Goal: Task Accomplishment & Management: Use online tool/utility

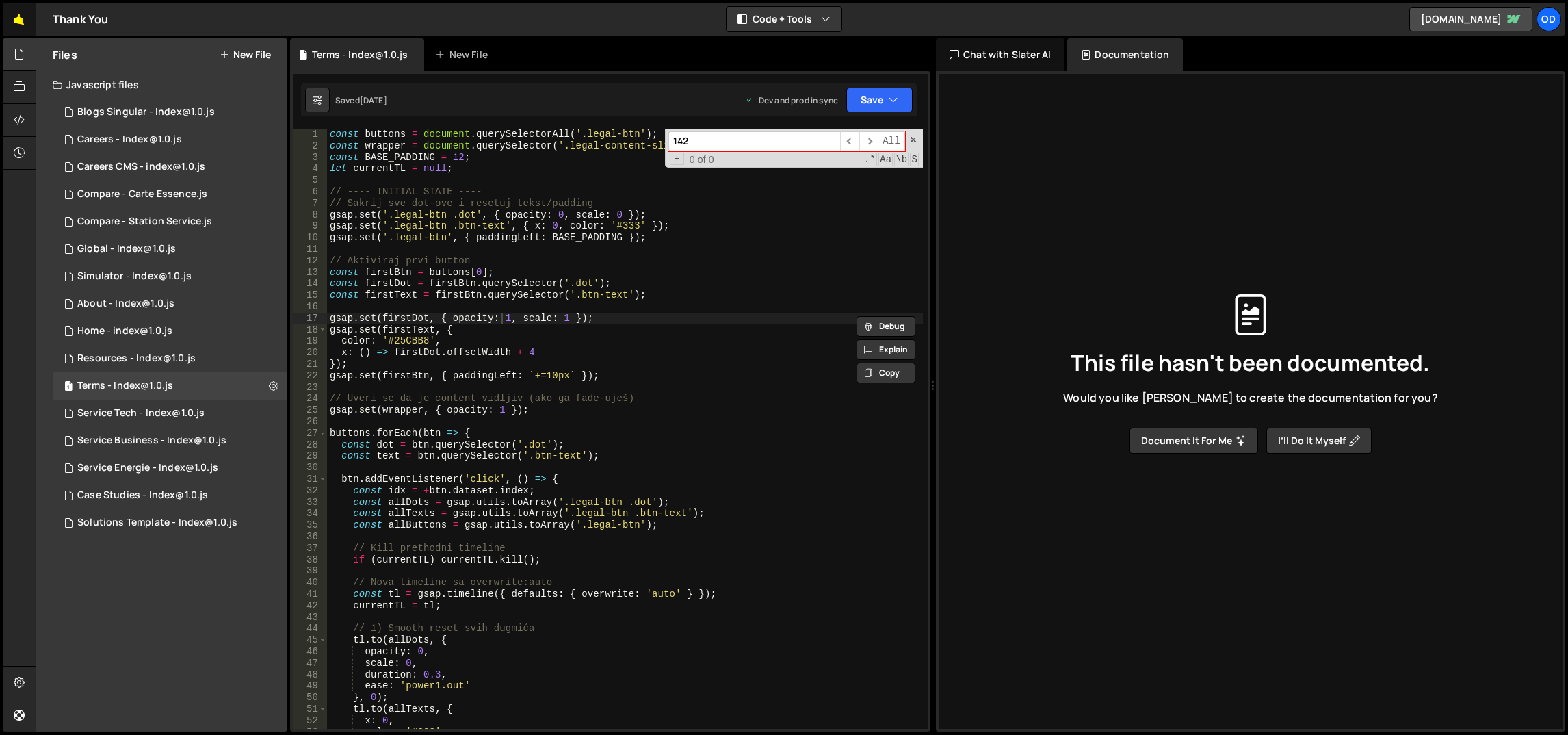
click at [26, 17] on link "🤙" at bounding box center [20, 19] width 34 height 33
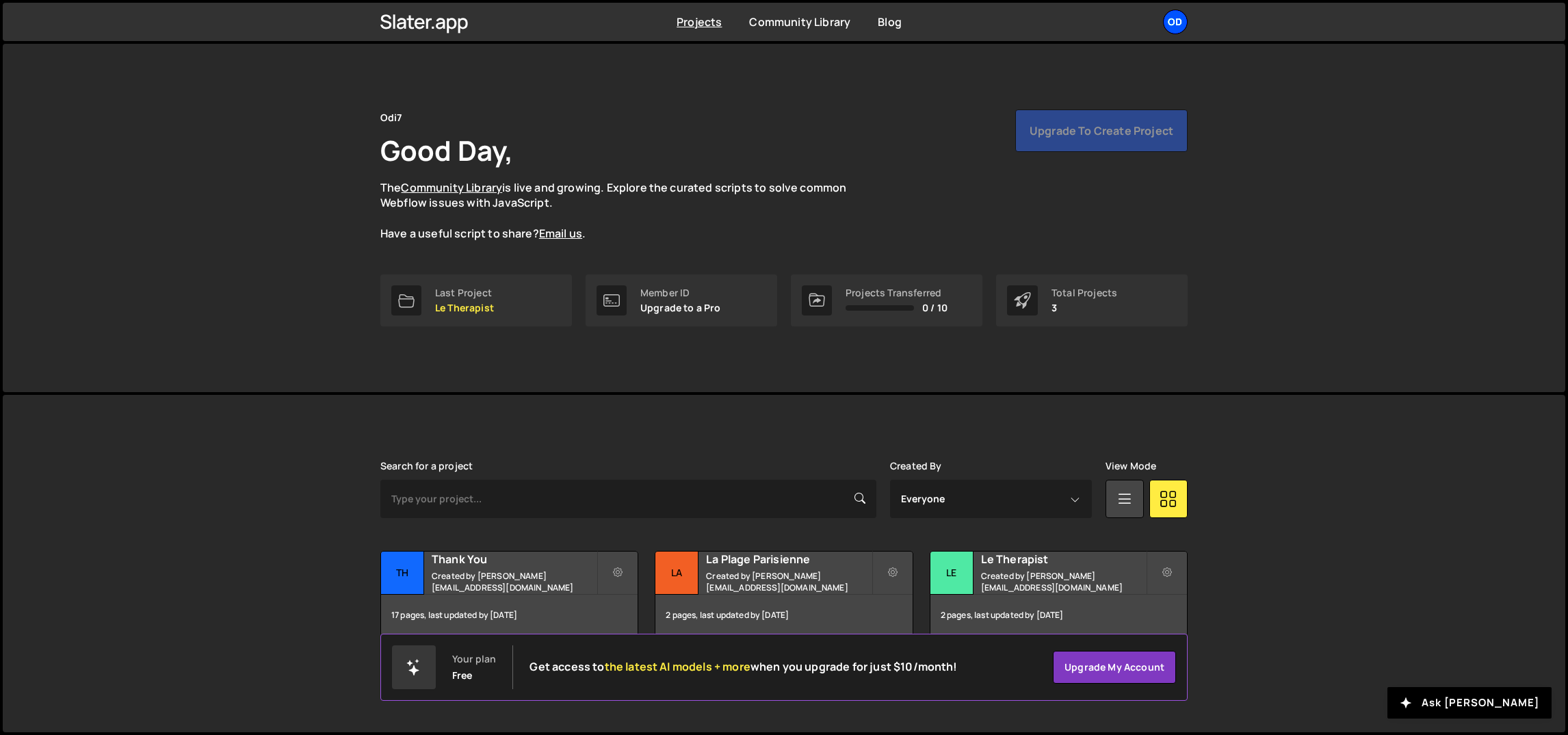
click at [1175, 13] on div "Od" at bounding box center [1174, 22] width 25 height 25
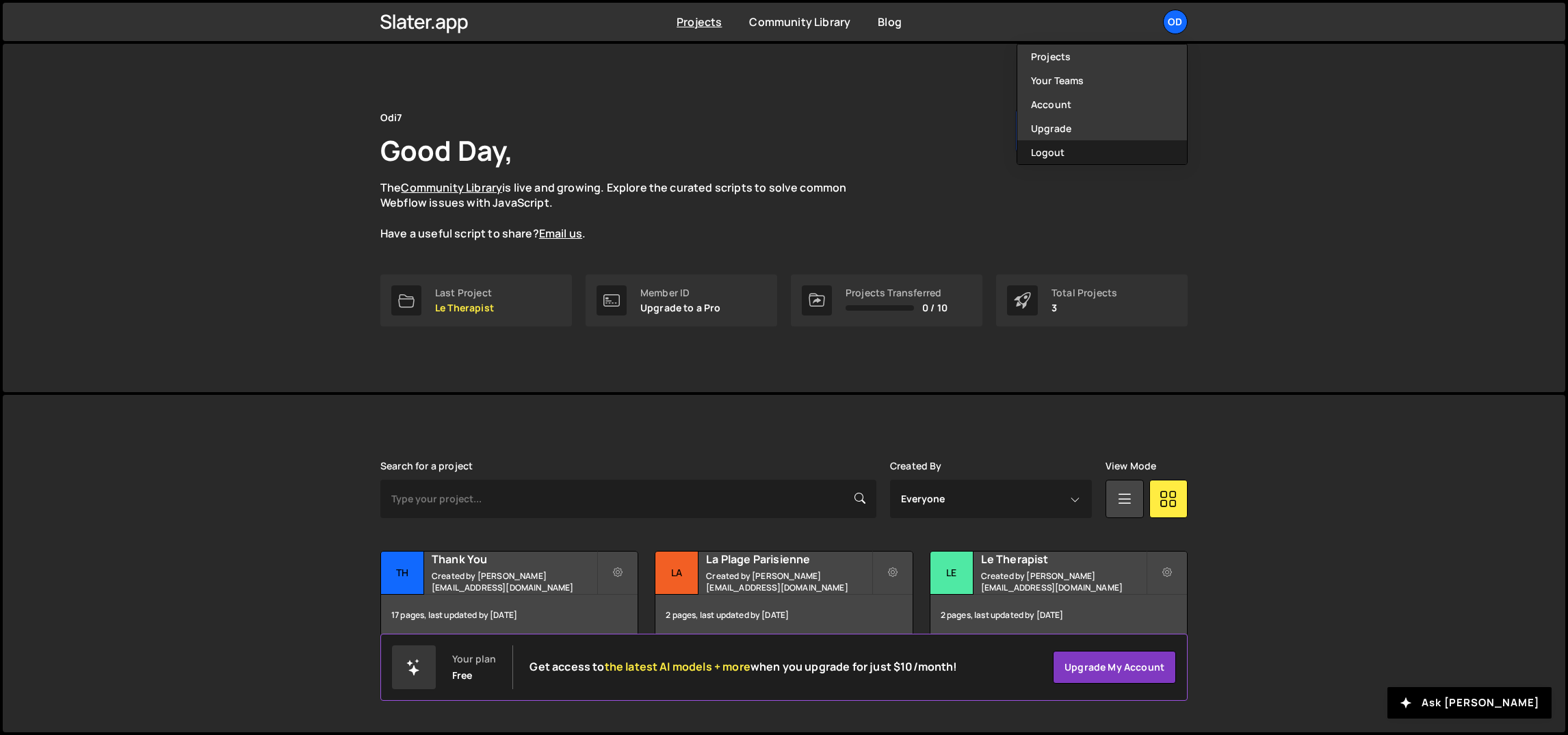
click at [1112, 149] on button "Logout" at bounding box center [1102, 152] width 170 height 24
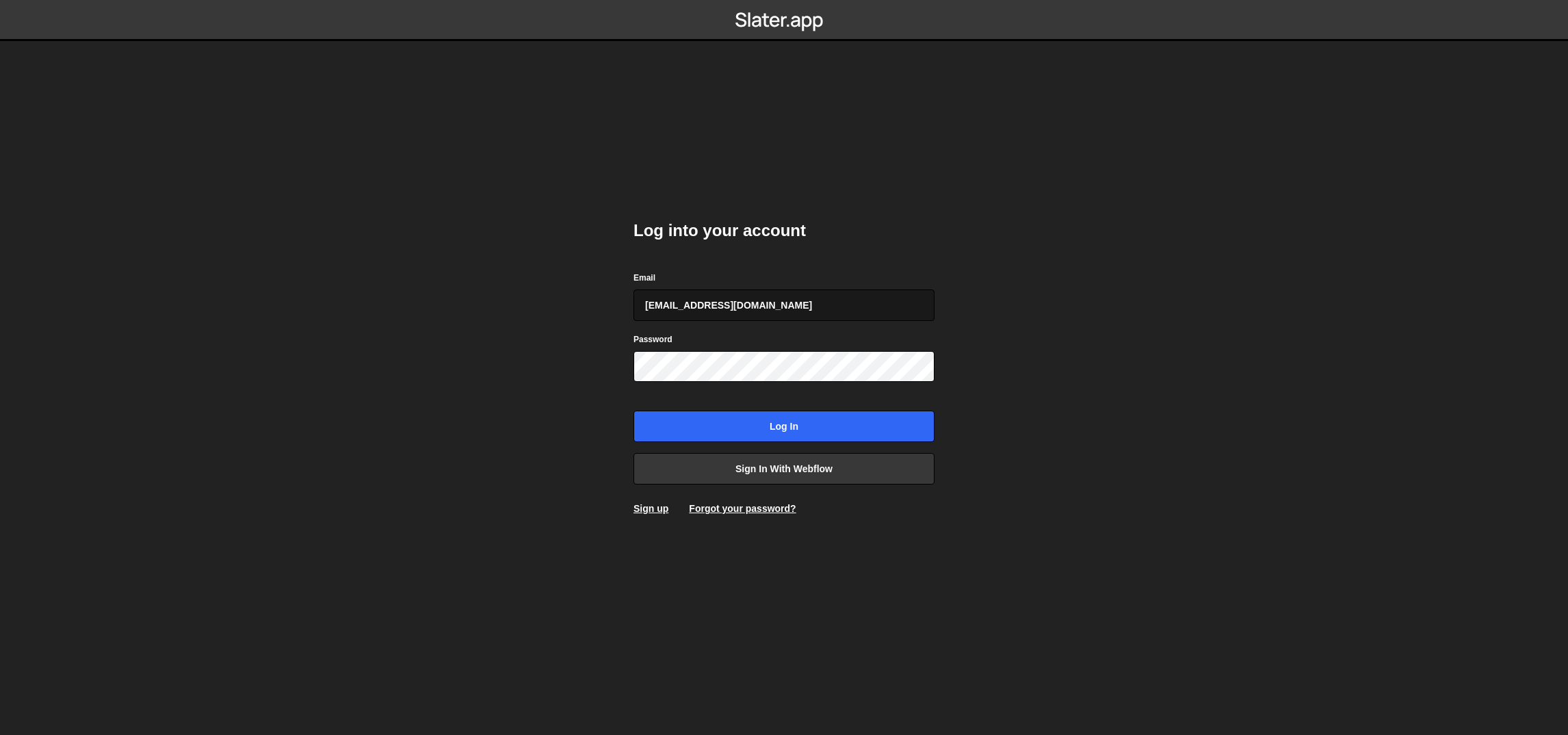
click at [782, 306] on input "ognjen@flowhivedigital.com" at bounding box center [784, 306] width 301 height 32
type input "ognjen@akka.studio"
click at [760, 432] on input "Log in" at bounding box center [784, 427] width 301 height 32
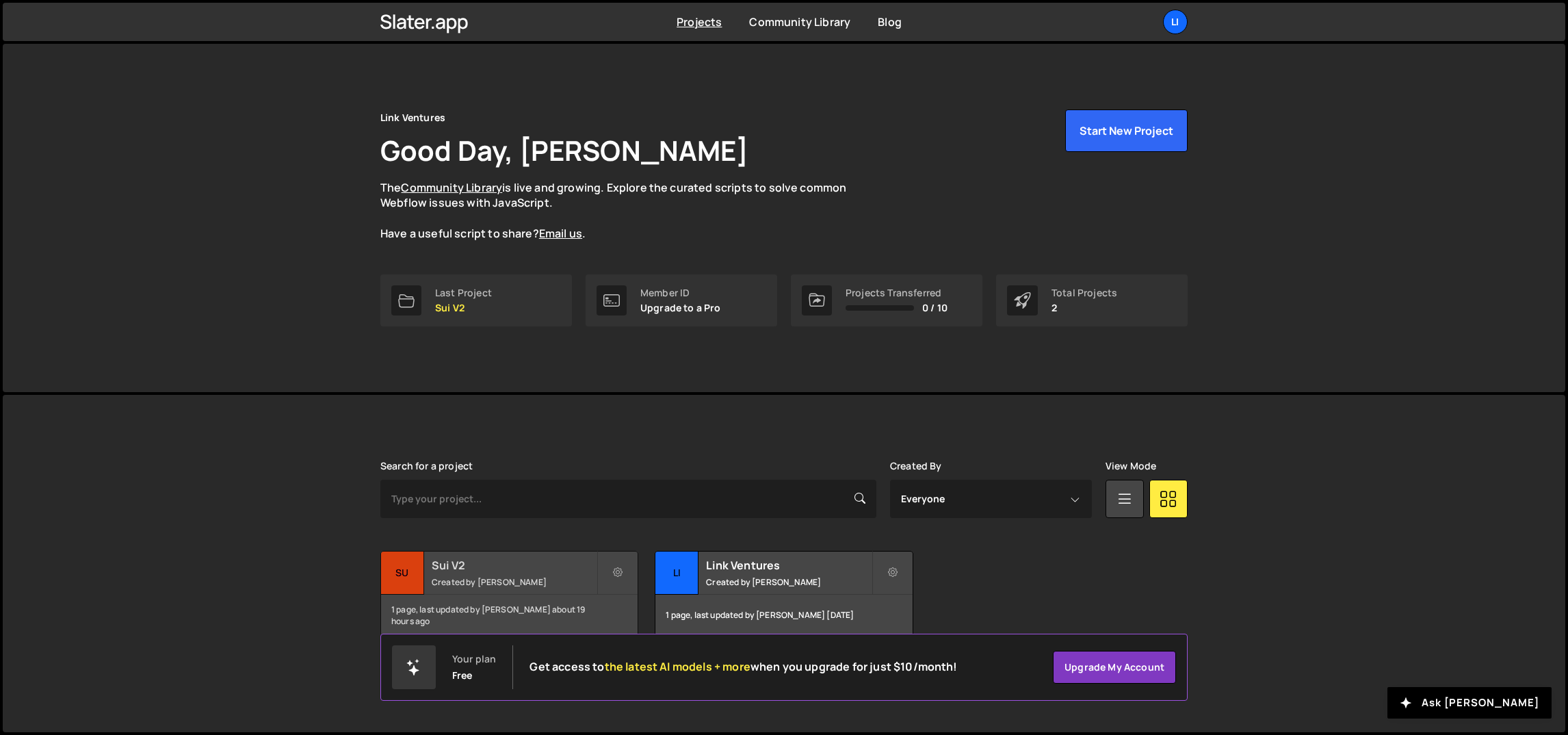
click at [543, 583] on small "Created by Ognjen Martinovic" at bounding box center [514, 582] width 165 height 12
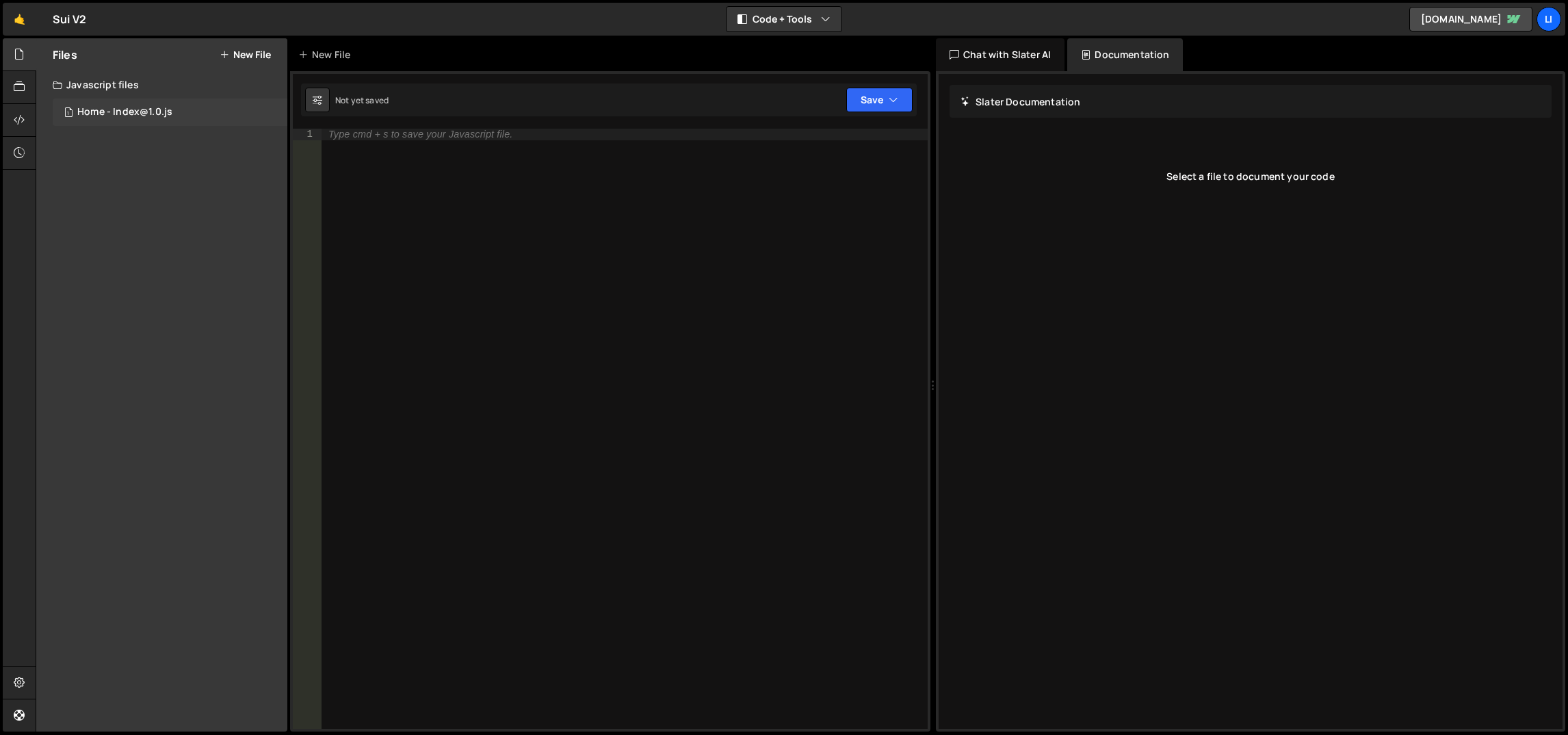
click at [151, 109] on div "Home - Index@1.0.js" at bounding box center [125, 112] width 95 height 12
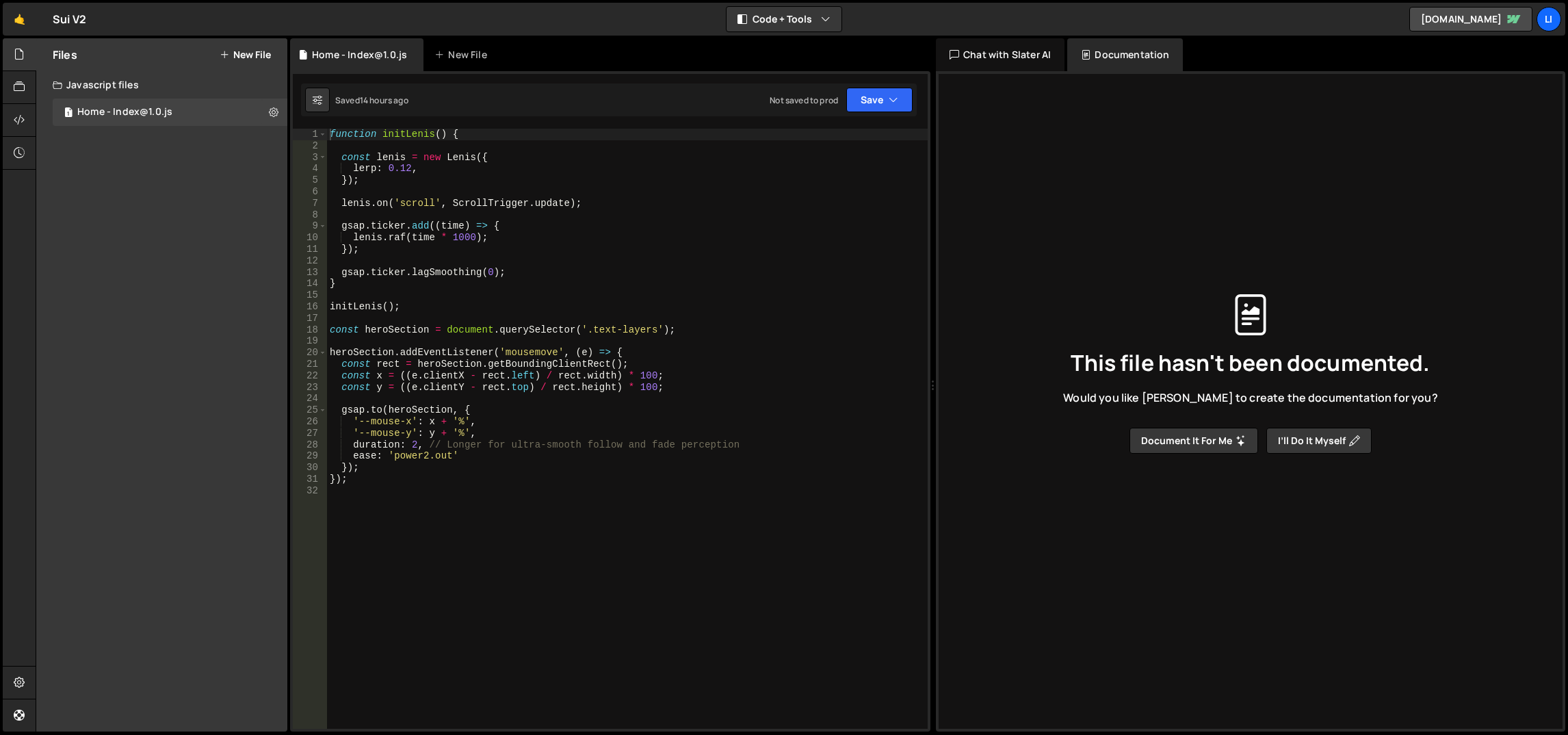
click at [519, 422] on div "function initLenis ( ) { const [PERSON_NAME] = new [PERSON_NAME] ({ lerp : 0.12…" at bounding box center [628, 440] width 601 height 624
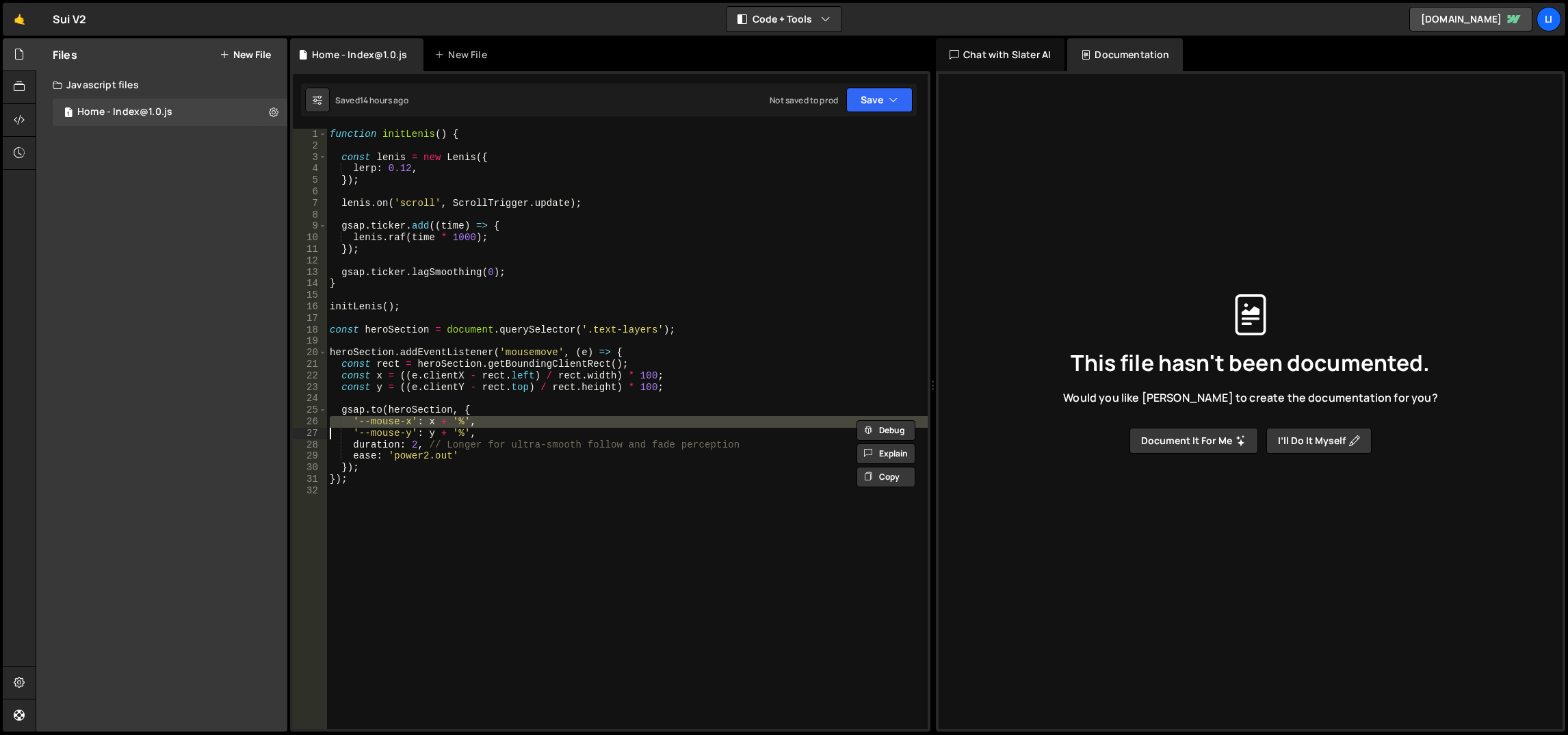
click at [519, 422] on div "function initLenis ( ) { const [PERSON_NAME] = new [PERSON_NAME] ({ lerp : 0.12…" at bounding box center [628, 440] width 601 height 624
type textarea "'--mouse-x': x + '%', '--mouse-y': y + '%',"
click at [511, 403] on div "function initLenis ( ) { const [PERSON_NAME] = new [PERSON_NAME] ({ lerp : 0.12…" at bounding box center [628, 440] width 601 height 624
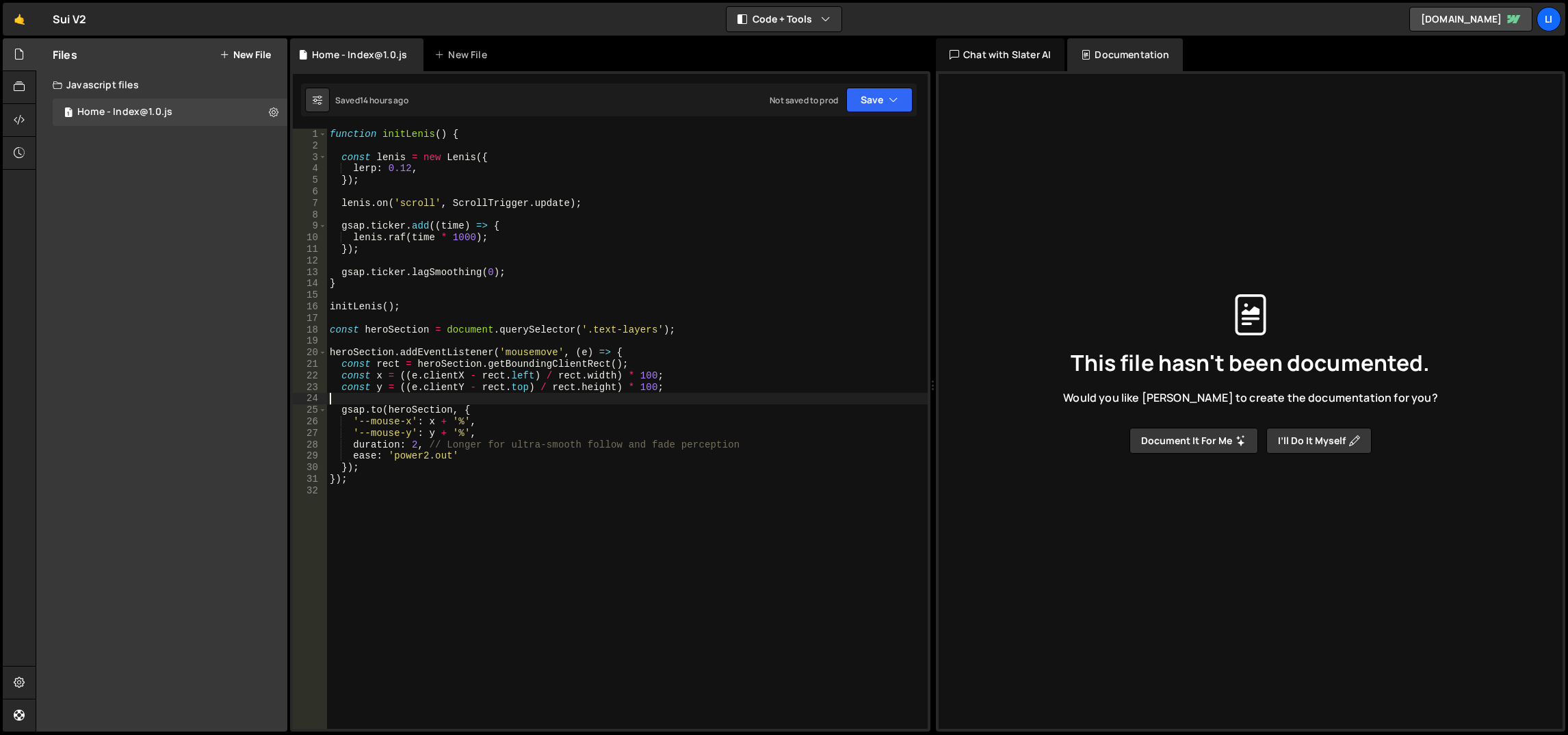
click at [517, 358] on div "function initLenis ( ) { const [PERSON_NAME] = new [PERSON_NAME] ({ lerp : 0.12…" at bounding box center [628, 440] width 601 height 624
click at [518, 426] on div "function initLenis ( ) { const [PERSON_NAME] = new [PERSON_NAME] ({ lerp : 0.12…" at bounding box center [628, 440] width 601 height 624
click at [524, 442] on div "function initLenis ( ) { const [PERSON_NAME] = new [PERSON_NAME] ({ lerp : 0.12…" at bounding box center [628, 440] width 601 height 624
type textarea "duration: 2, // Longer for ultra-smooth follow and fade perception"
